Goal: Task Accomplishment & Management: Use online tool/utility

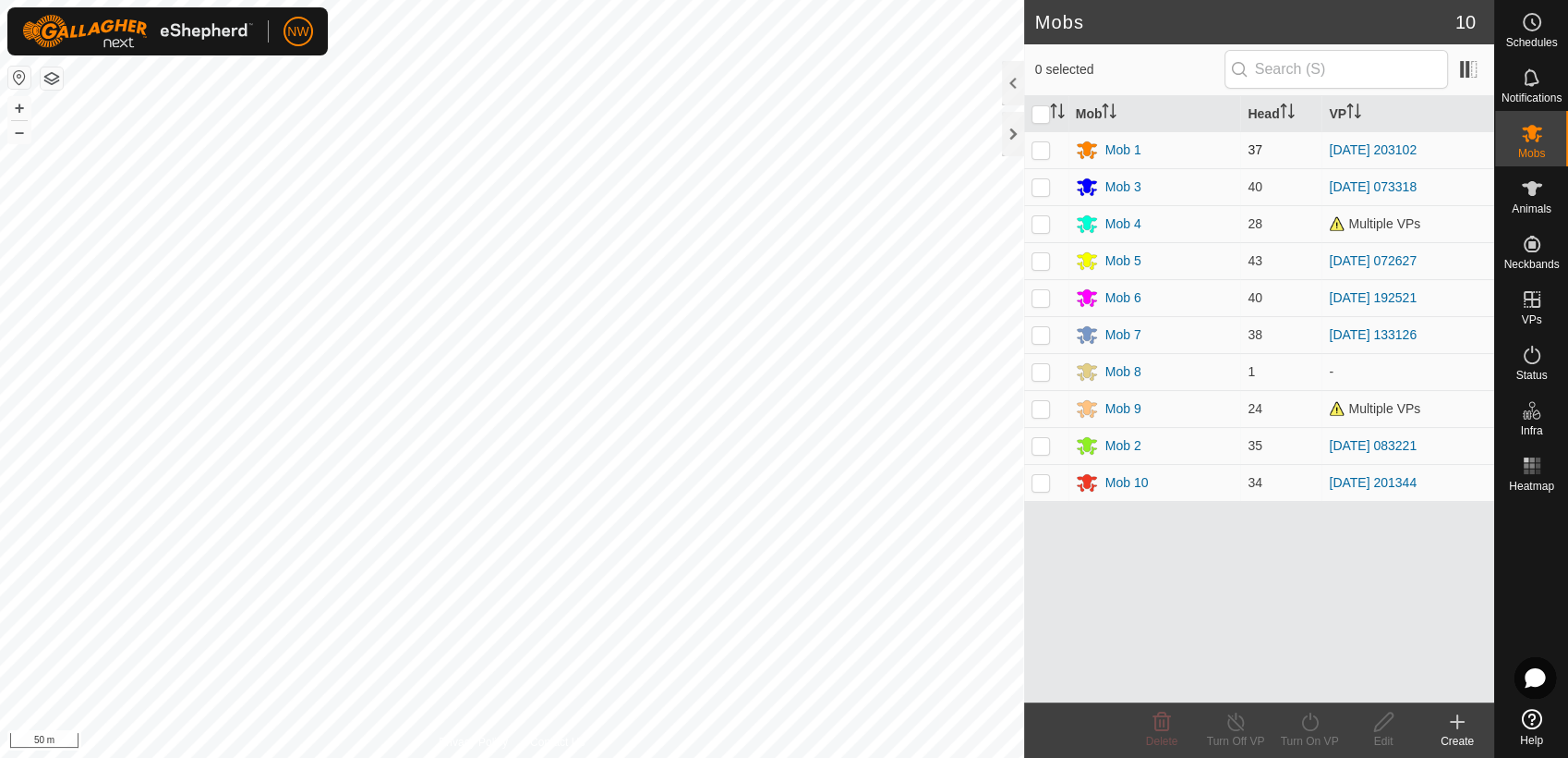
drag, startPoint x: 1041, startPoint y: 142, endPoint x: 1042, endPoint y: 150, distance: 8.1
click at [1041, 145] on p-checkbox at bounding box center [1041, 149] width 18 height 14
checkbox input "true"
click at [1236, 721] on icon at bounding box center [1236, 721] width 23 height 22
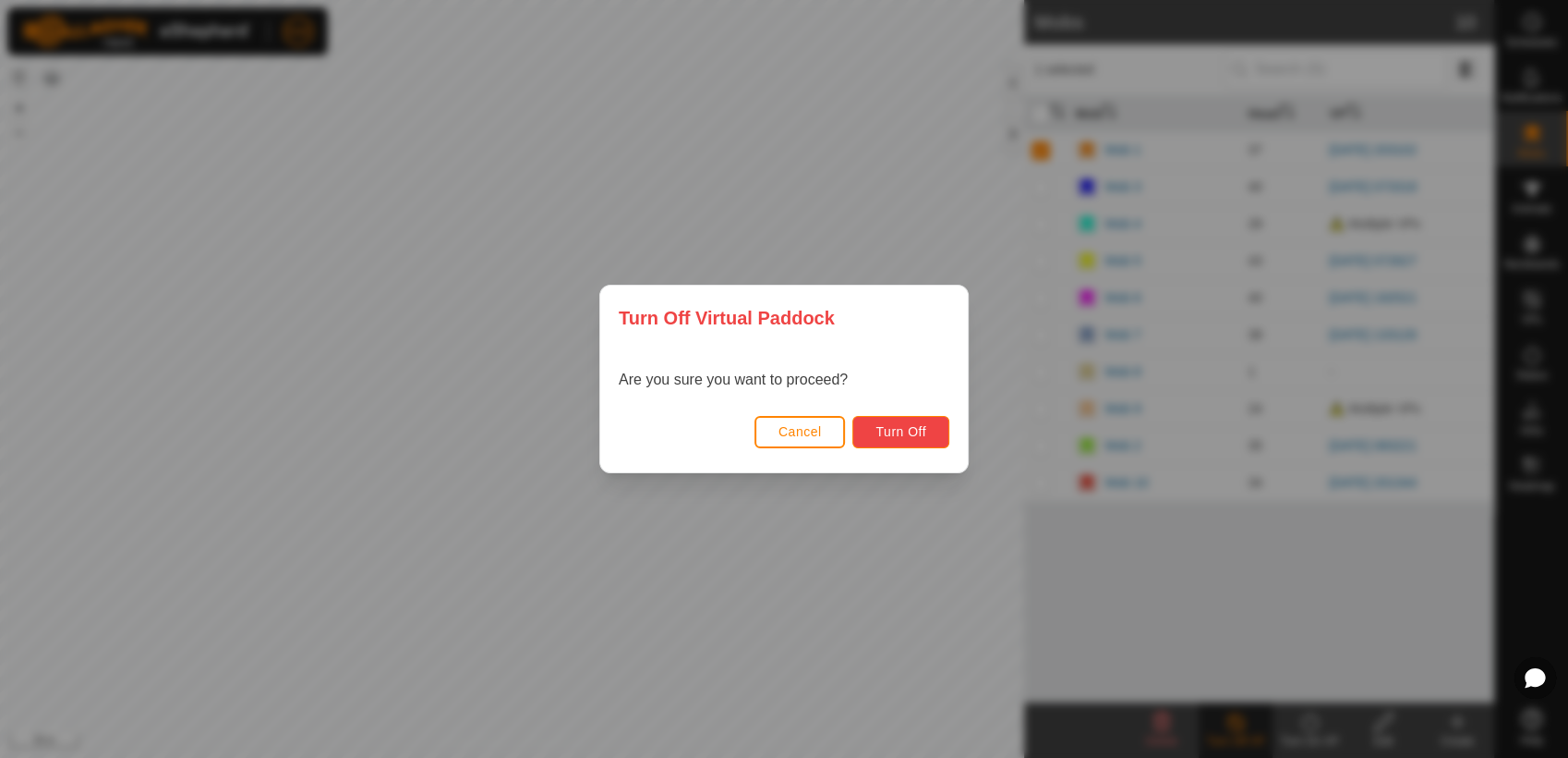
click at [907, 431] on span "Turn Off" at bounding box center [901, 431] width 51 height 14
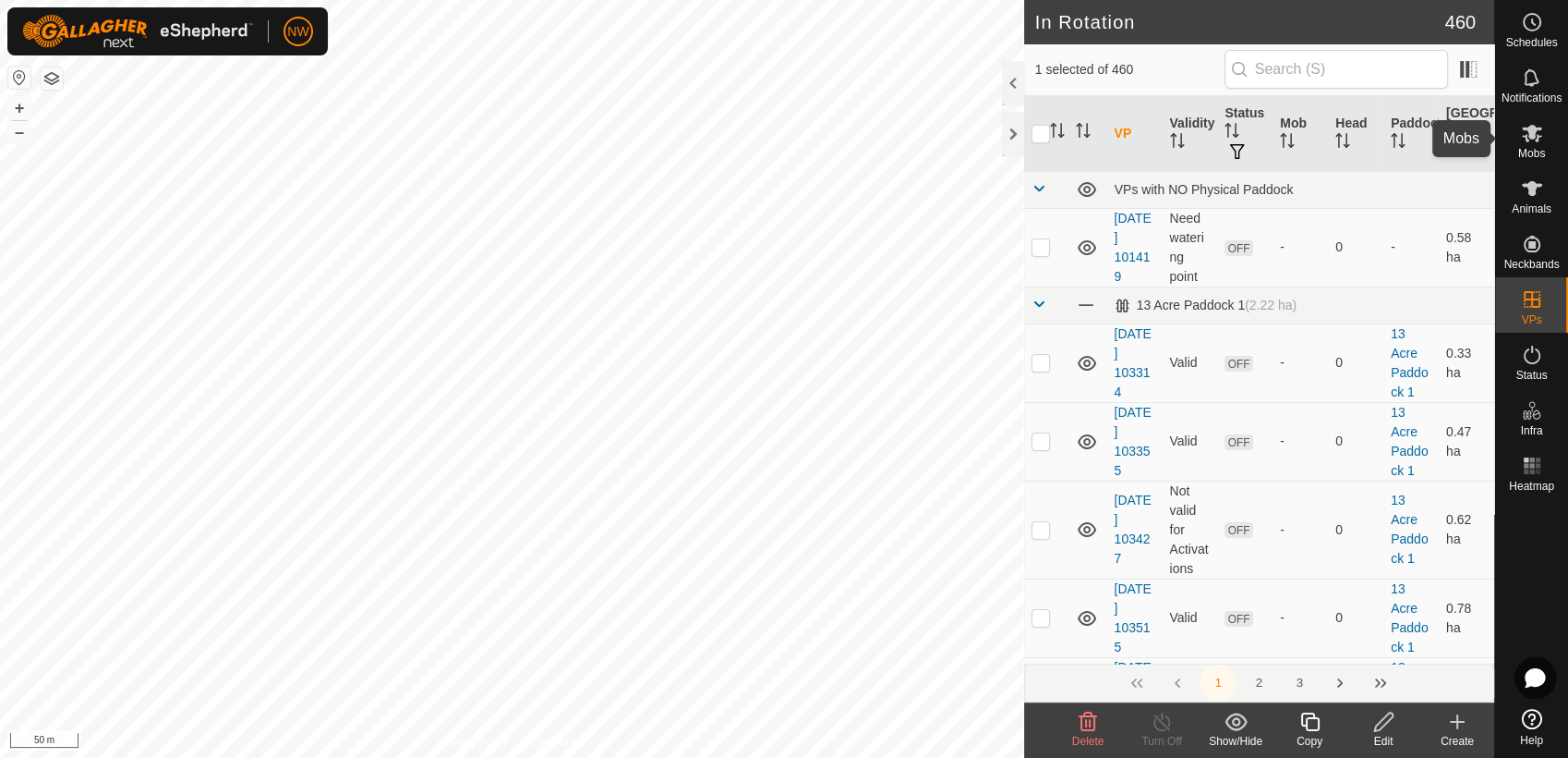
click at [1532, 131] on icon at bounding box center [1531, 134] width 20 height 17
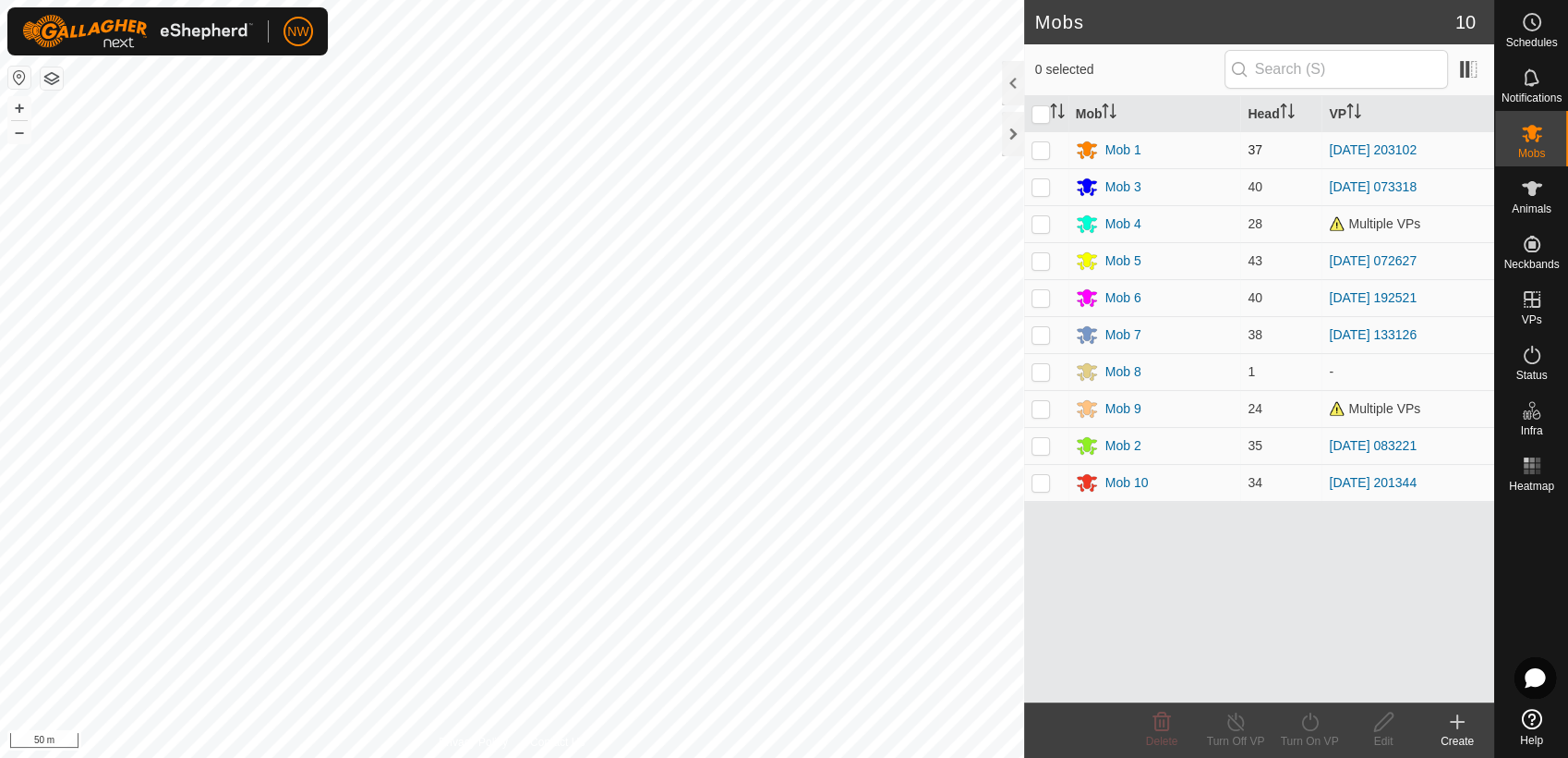
click at [1041, 144] on p-checkbox at bounding box center [1041, 149] width 18 height 14
checkbox input "true"
click at [1315, 724] on icon at bounding box center [1310, 721] width 23 height 22
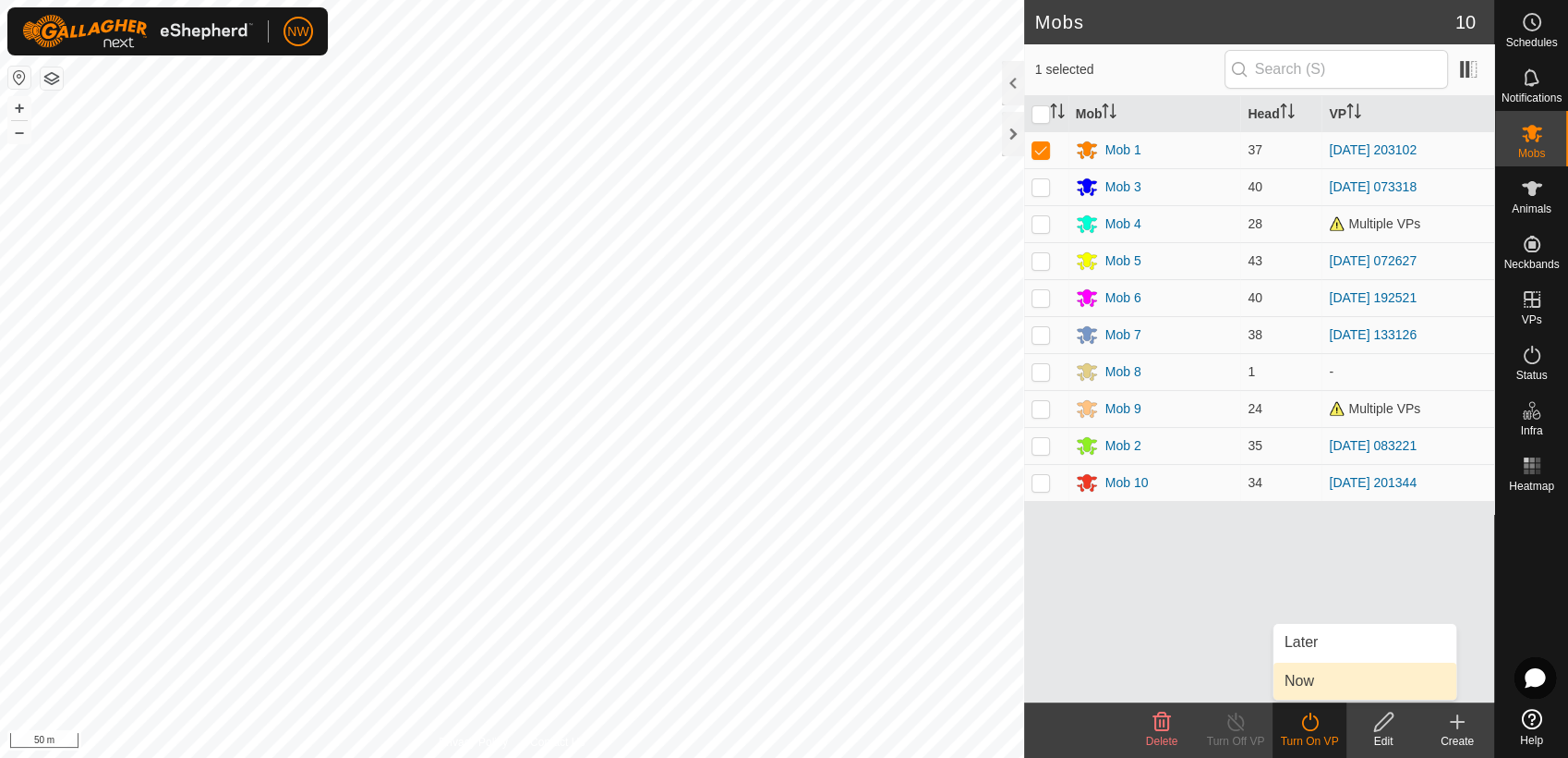
click at [1315, 675] on link "Now" at bounding box center [1365, 681] width 183 height 37
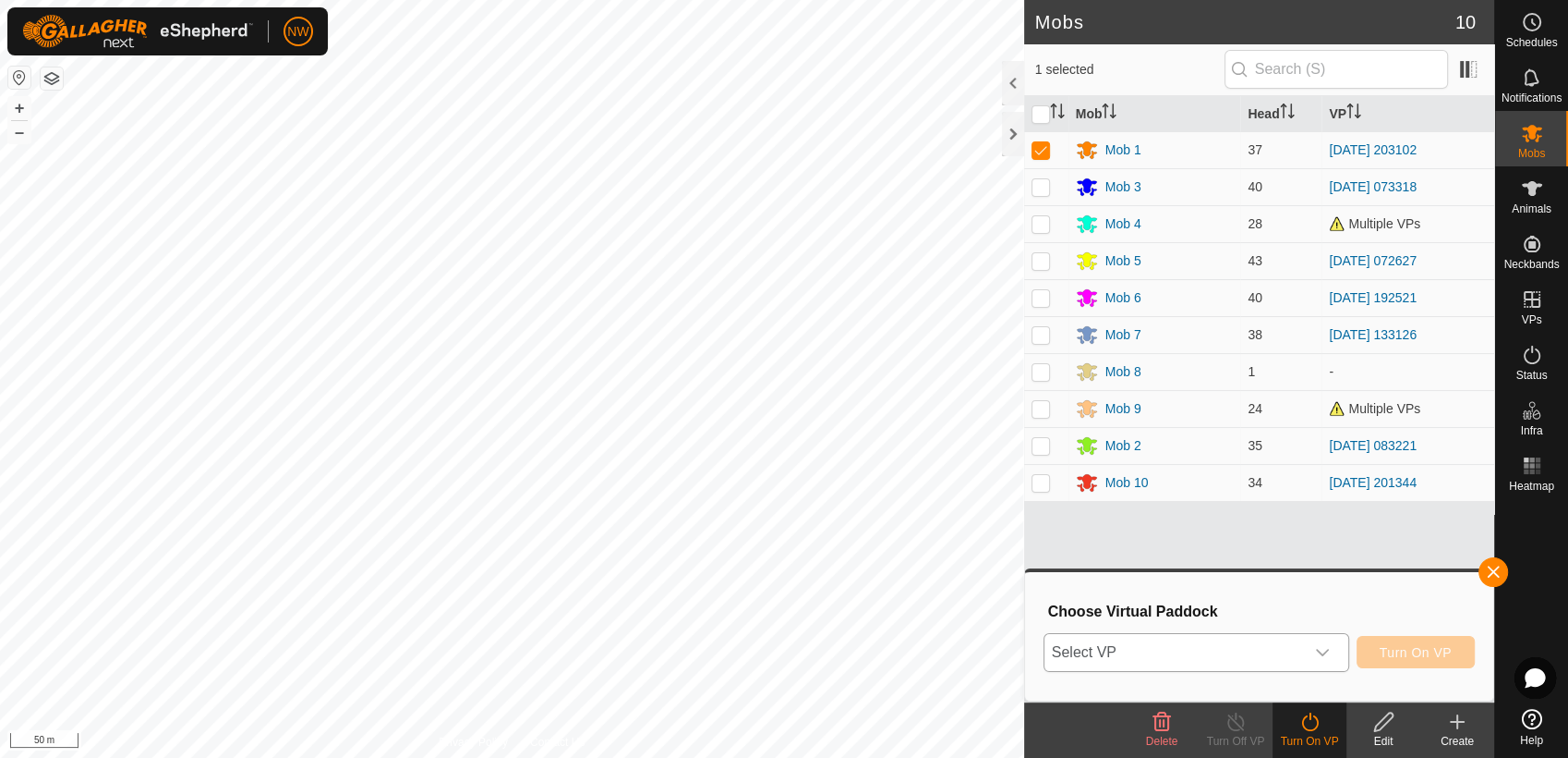
click at [1325, 648] on icon "dropdown trigger" at bounding box center [1322, 652] width 14 height 14
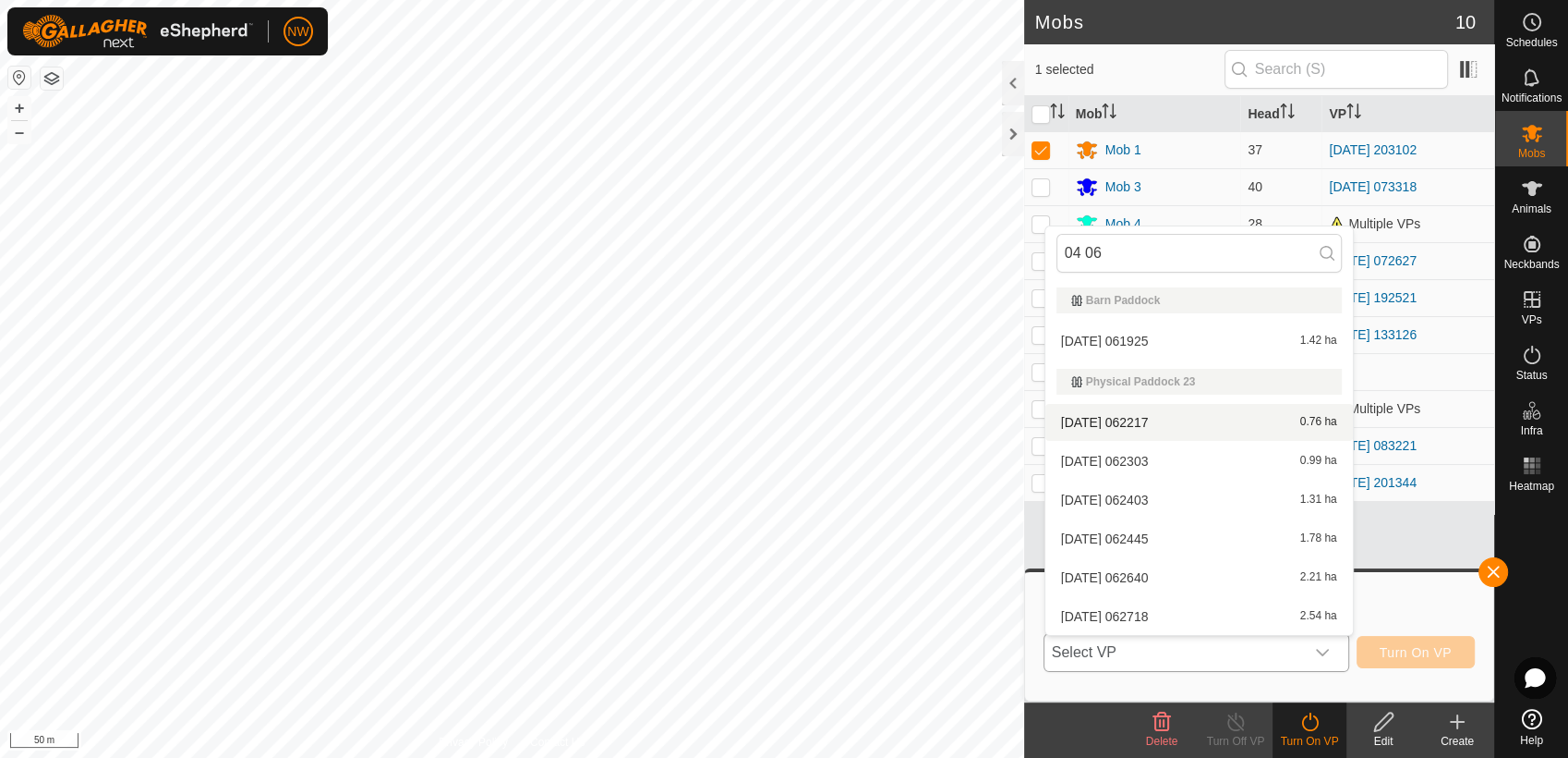
type input "04 06"
click at [1129, 421] on li "[DATE] 062217 0.76 ha" at bounding box center [1199, 422] width 308 height 37
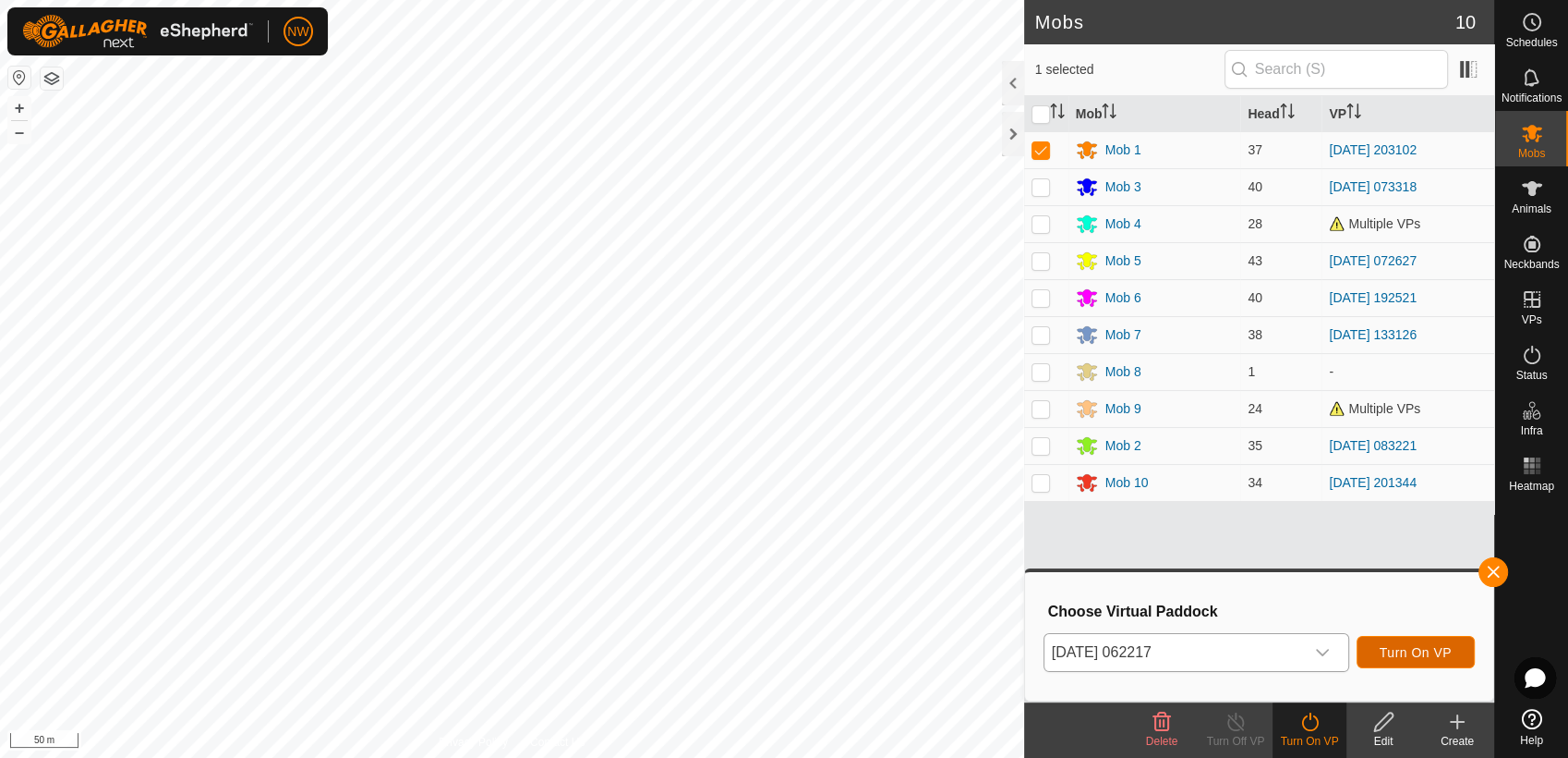
click at [1419, 654] on span "Turn On VP" at bounding box center [1416, 652] width 72 height 14
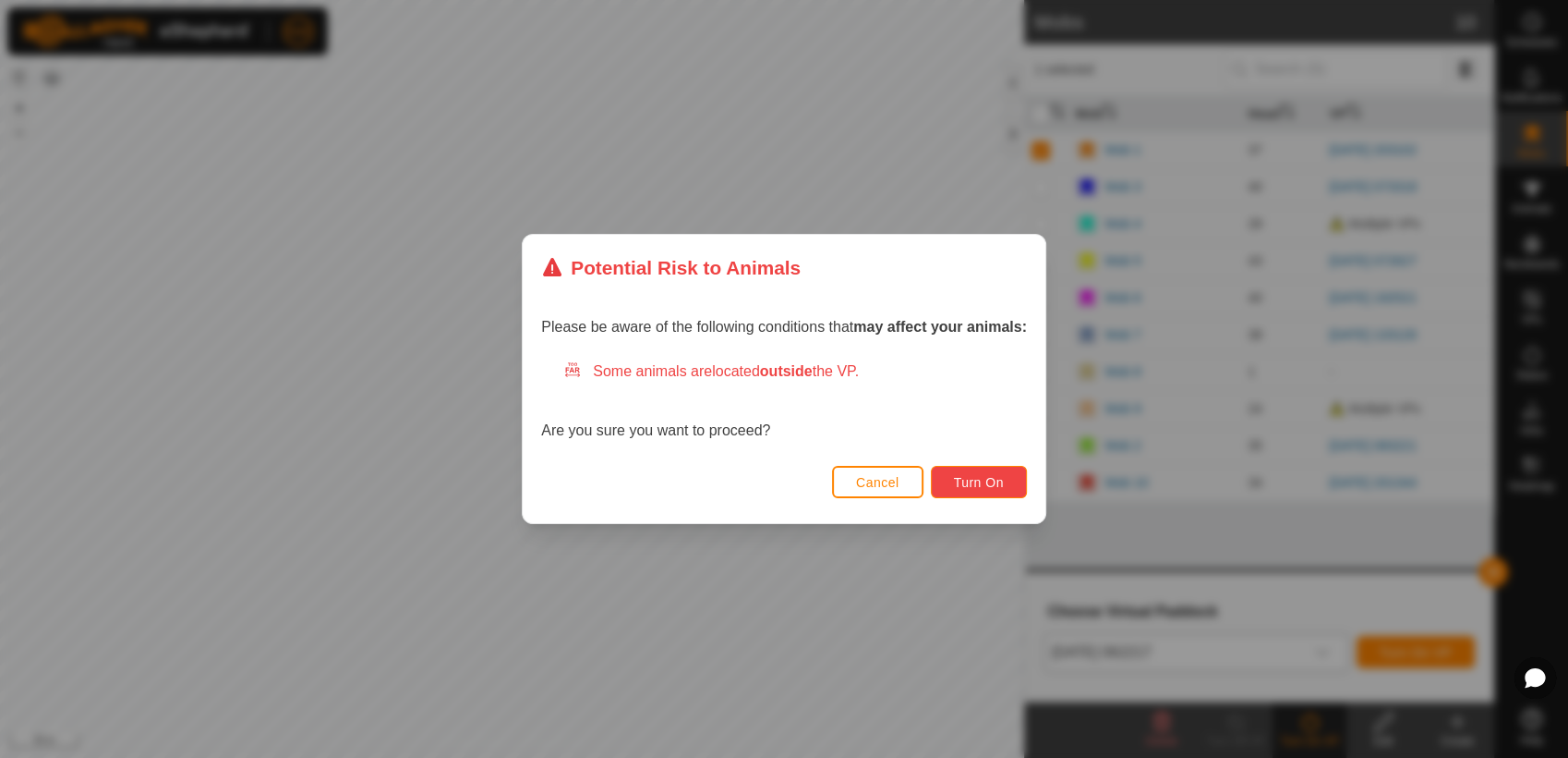
click at [978, 472] on button "Turn On" at bounding box center [979, 483] width 96 height 33
